Goal: Communication & Community: Answer question/provide support

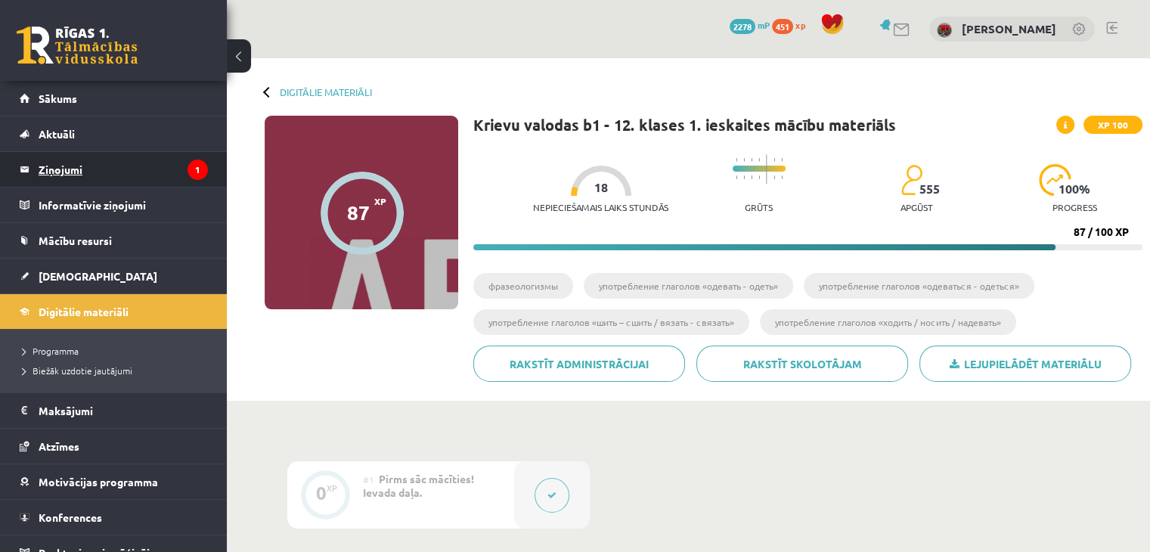
click at [46, 167] on legend "Ziņojumi 1" at bounding box center [123, 169] width 169 height 35
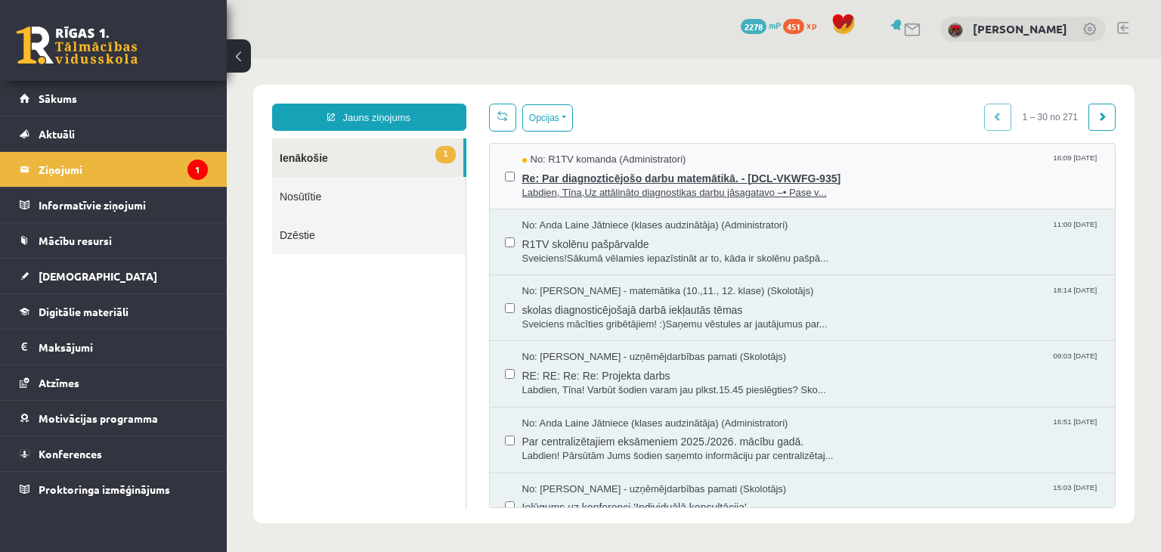
click at [659, 197] on span "Labdien, Tīna,Uz attālināto diagnostikas darbu jāsagatavo –• Pase v..." at bounding box center [811, 193] width 578 height 14
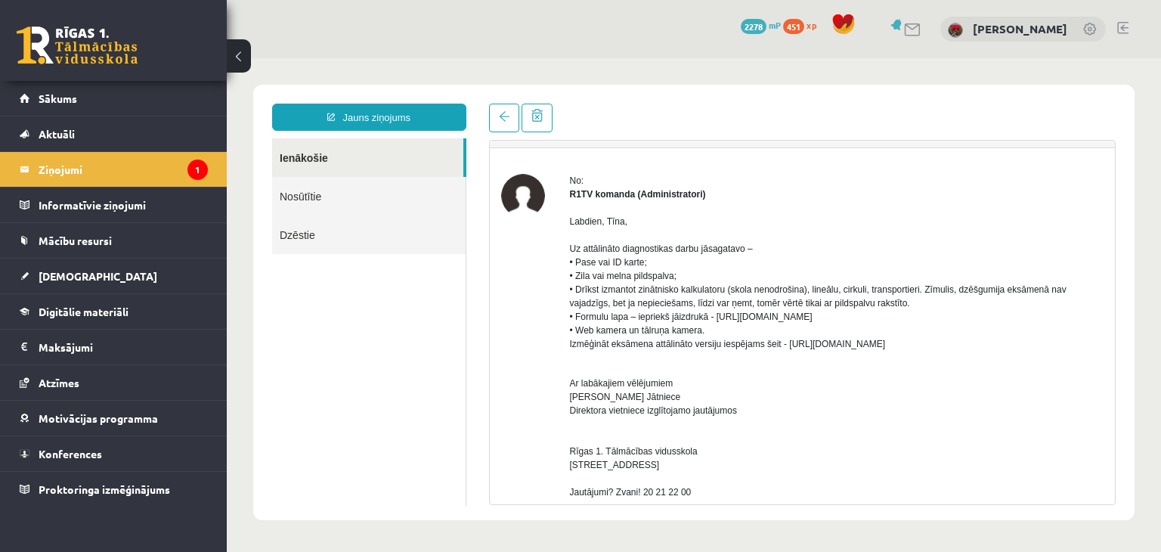
scroll to position [34, 0]
drag, startPoint x: 568, startPoint y: 222, endPoint x: 619, endPoint y: 263, distance: 66.1
click at [635, 313] on p "Labdien, Tīna, Uz attālināto diagnostikas darbu jāsagatavo – • Pase vai ID kart…" at bounding box center [837, 283] width 535 height 136
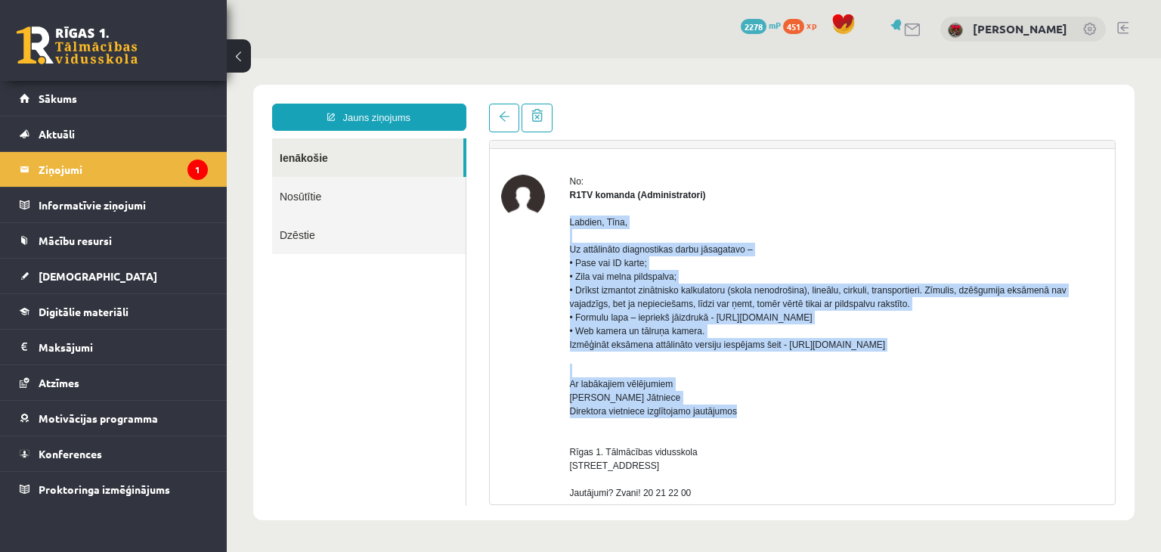
drag, startPoint x: 568, startPoint y: 225, endPoint x: 745, endPoint y: 416, distance: 260.6
copy div "Labdien, Tīna, Uz attālināto diagnostikas darbu jāsagatavo – • Pase vai ID kart…"
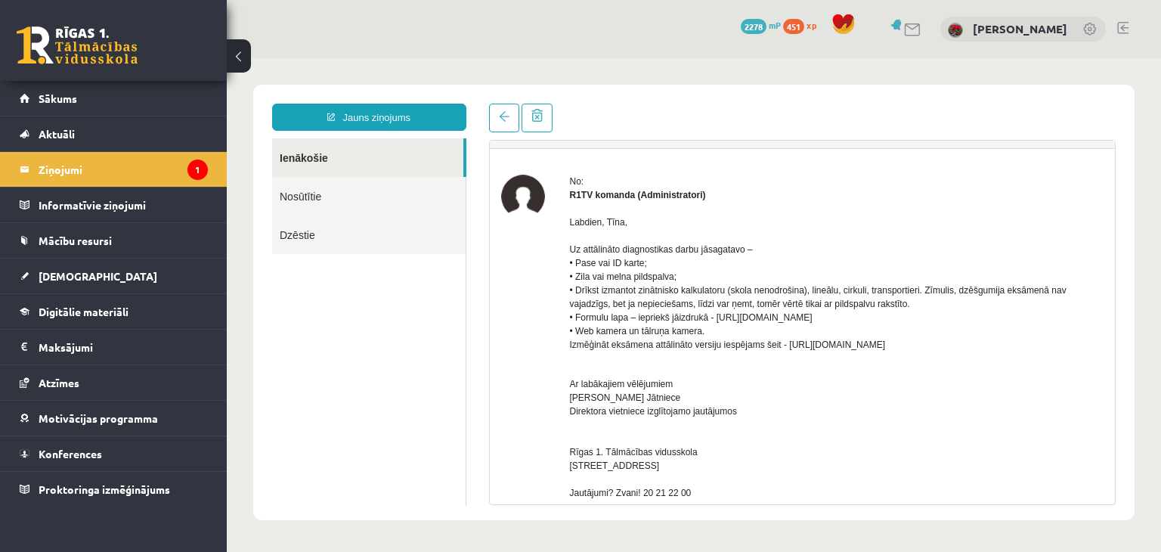
click at [959, 452] on p "Ar labākajiem vēlējumiem Anda Laine Jātniece Direktora vietniece izglītojamo ja…" at bounding box center [837, 486] width 535 height 245
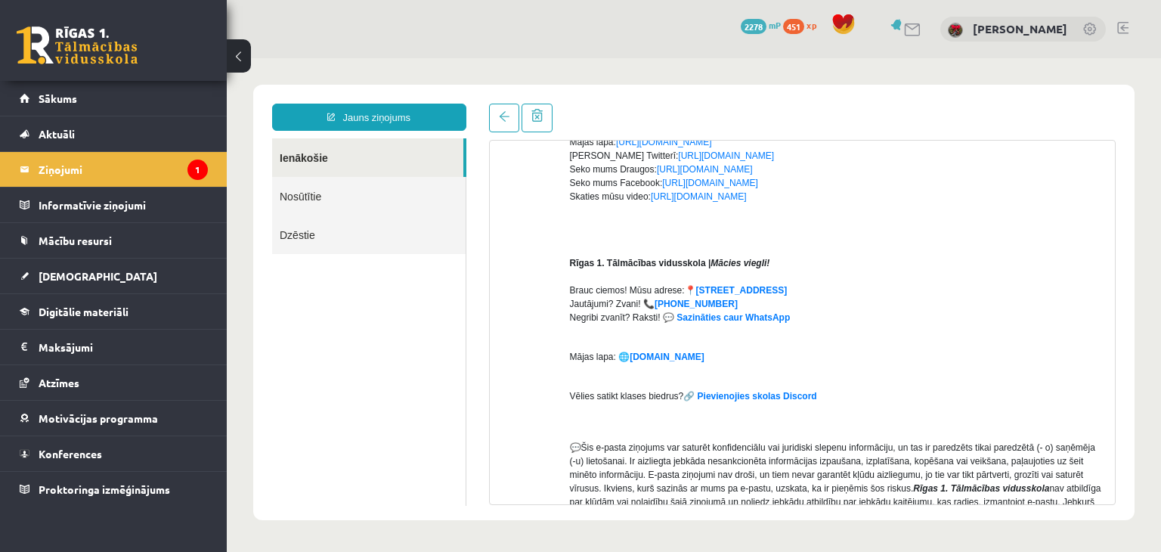
scroll to position [639, 0]
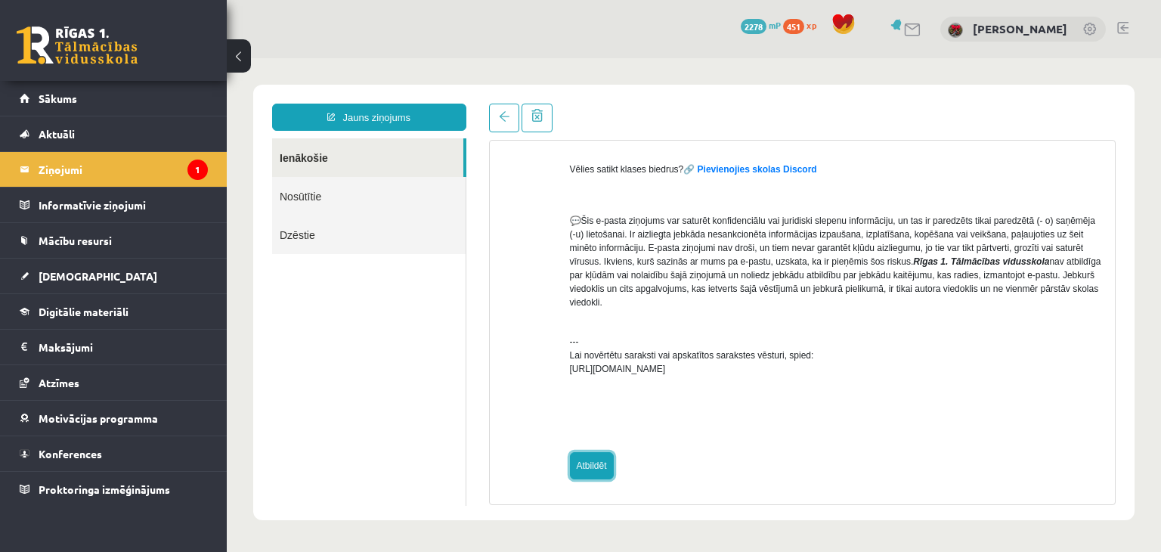
click at [604, 460] on link "Atbildēt" at bounding box center [592, 465] width 44 height 27
type input "**********"
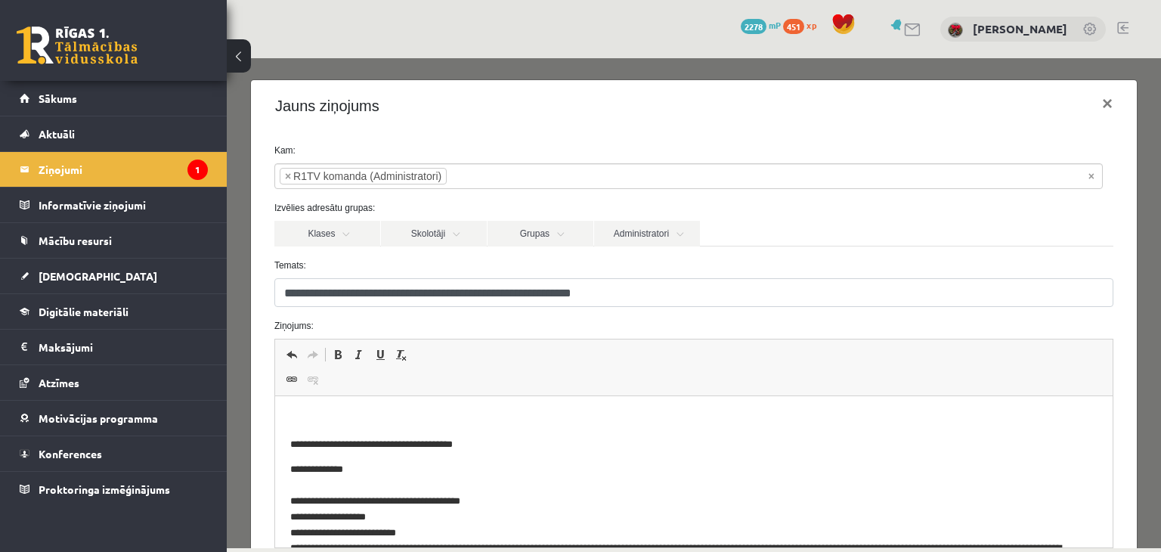
click at [564, 411] on p "Editor, wiswyg-editor-47434009924140-1759929680-570" at bounding box center [693, 419] width 807 height 16
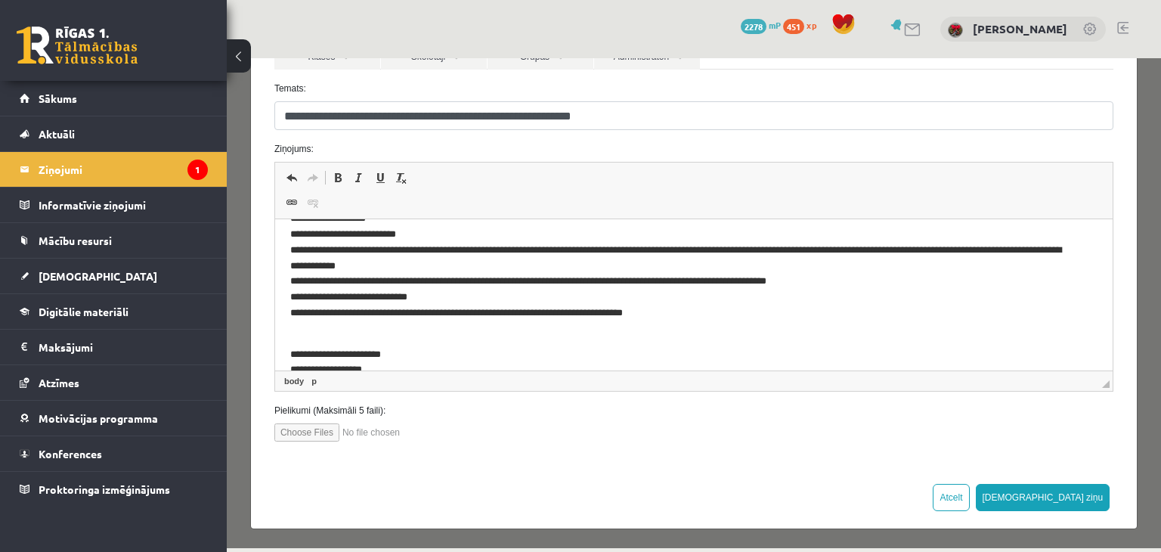
scroll to position [227, 0]
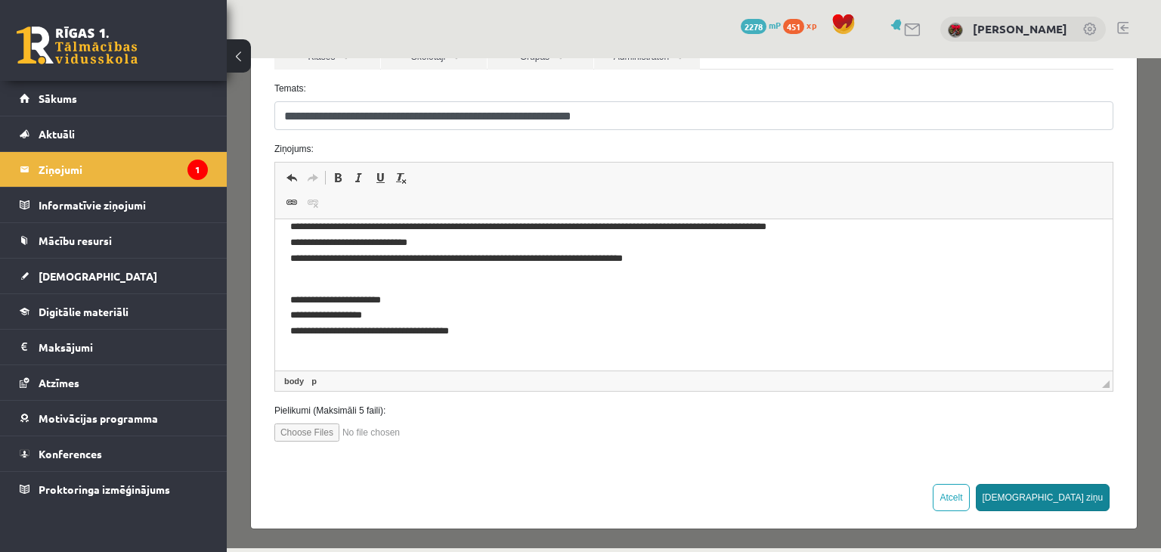
click at [1056, 491] on button "Sūtīt ziņu" at bounding box center [1043, 497] width 135 height 27
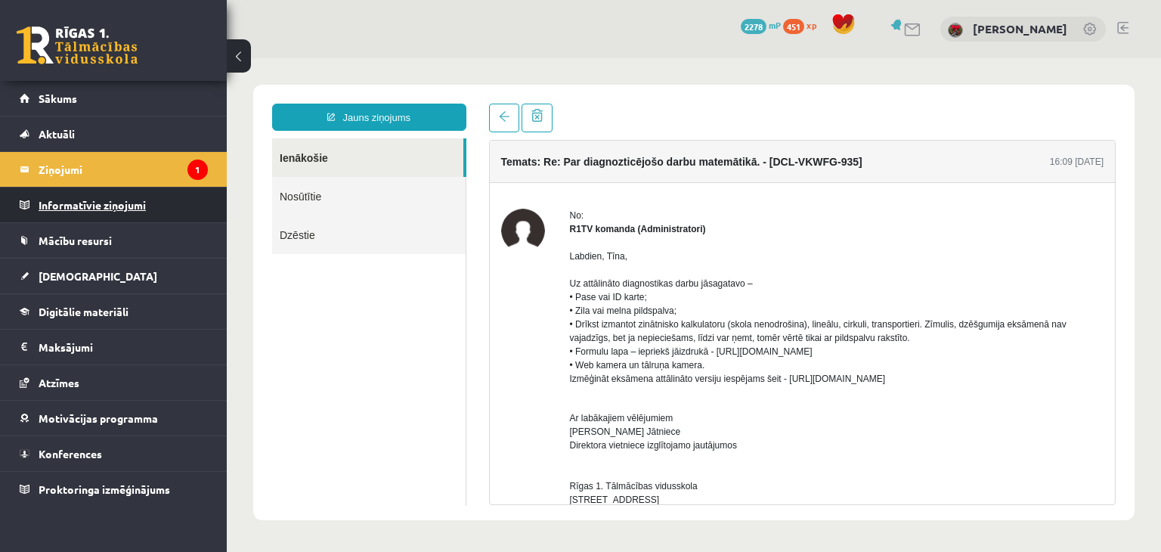
scroll to position [0, 0]
click at [103, 163] on legend "Ziņojumi 1" at bounding box center [123, 169] width 169 height 35
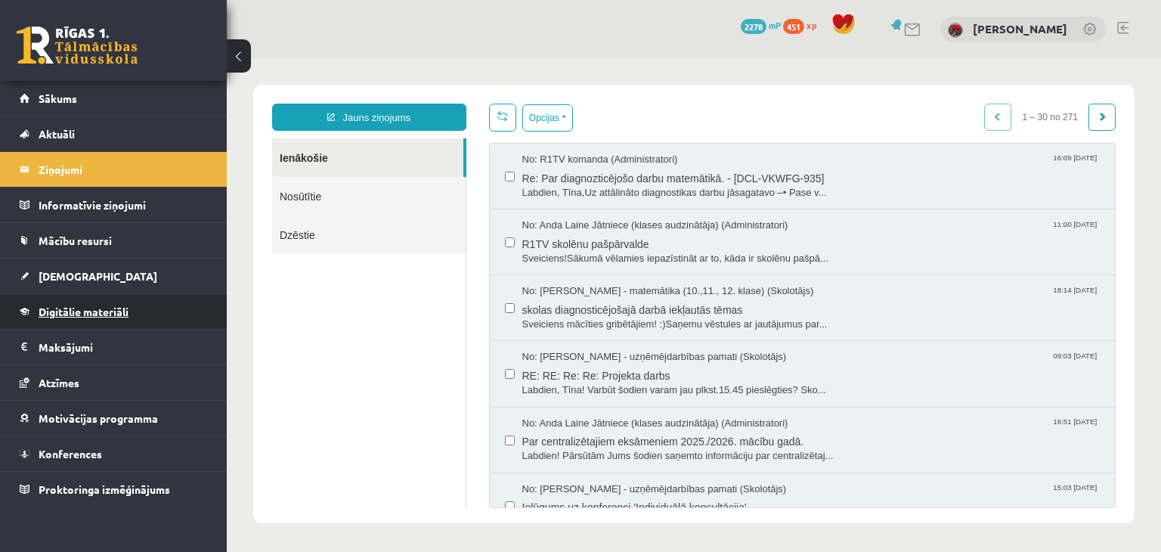
click at [72, 318] on link "Digitālie materiāli" at bounding box center [114, 311] width 188 height 35
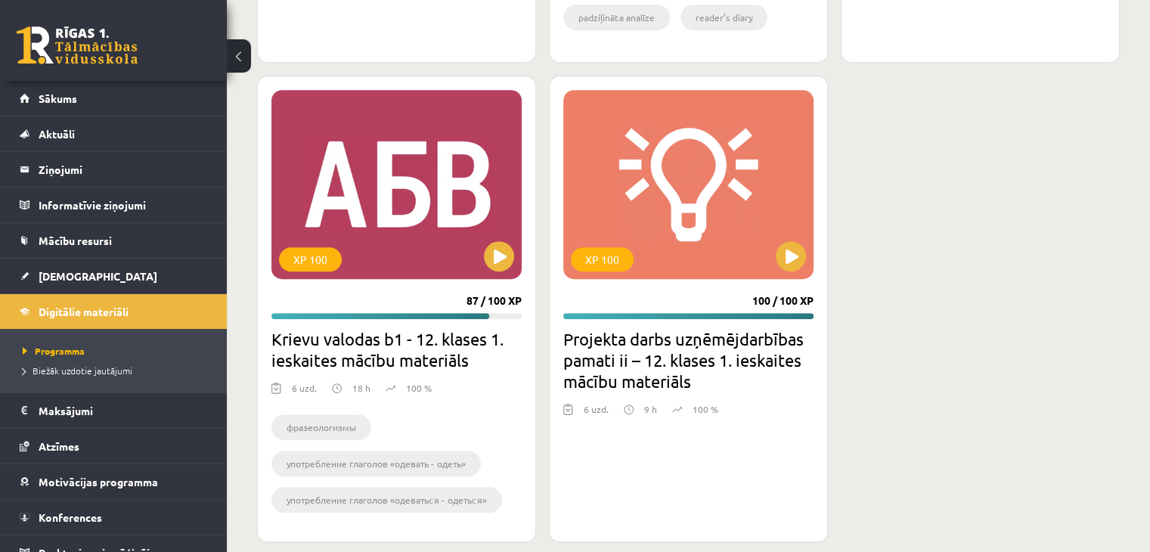
scroll to position [907, 0]
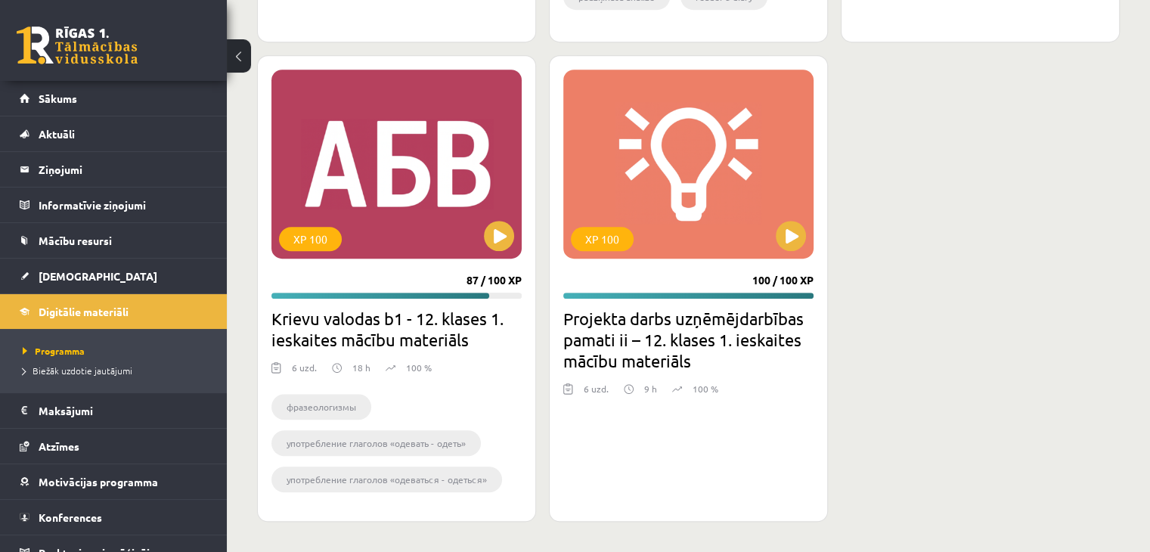
click at [916, 346] on div "XP 100 86 / 100 XP Matemātikas i - 12. klases 1. ieskaites mācību materiāls (ab…" at bounding box center [688, 65] width 863 height 913
